Goal: Navigation & Orientation: Find specific page/section

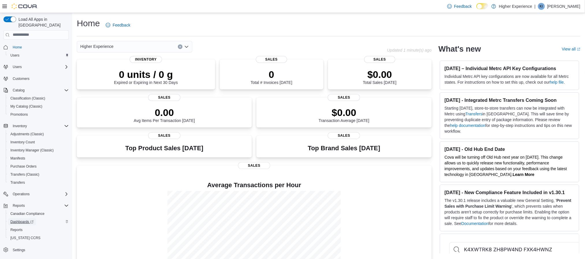
click at [32, 221] on icon "Complex example" at bounding box center [31, 222] width 3 height 3
click at [24, 220] on span "Dashboards" at bounding box center [21, 222] width 23 height 5
